Goal: Complete application form

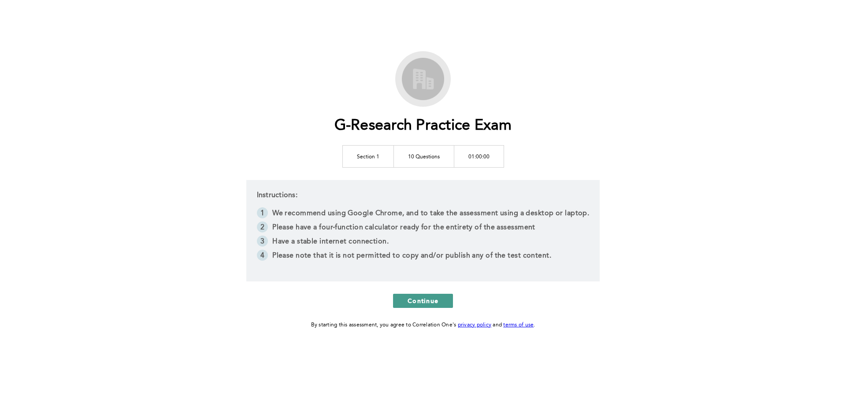
click at [425, 303] on span "Continue" at bounding box center [423, 300] width 31 height 8
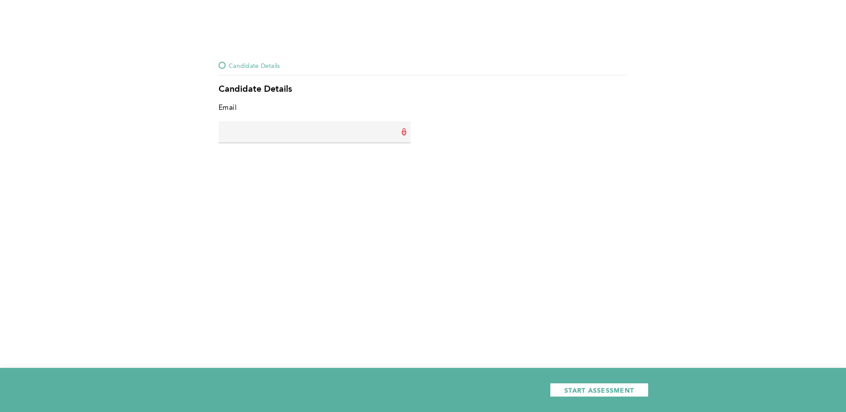
click at [279, 137] on input "text" at bounding box center [315, 131] width 192 height 21
click at [197, 104] on div "Candidate Details Candidate Details Email error placeholder START ASSESSMENT" at bounding box center [423, 206] width 846 height 412
click at [179, 38] on div "Candidate Details Candidate Details Email error placeholder START ASSESSMENT" at bounding box center [423, 206] width 846 height 412
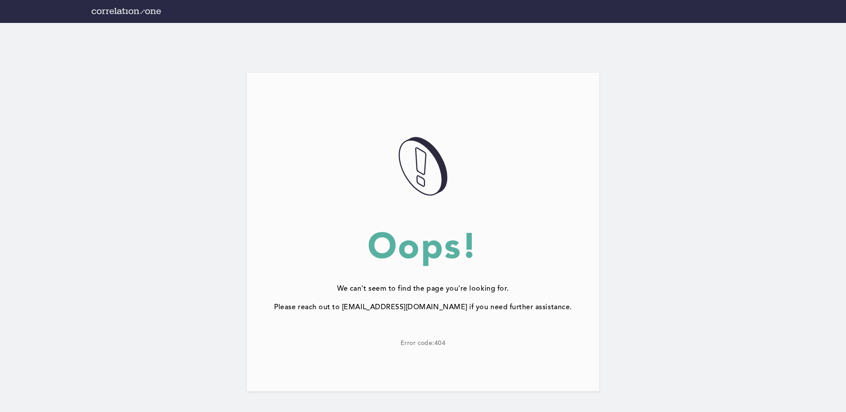
click at [125, 14] on div at bounding box center [423, 11] width 846 height 23
